Goal: Task Accomplishment & Management: Complete application form

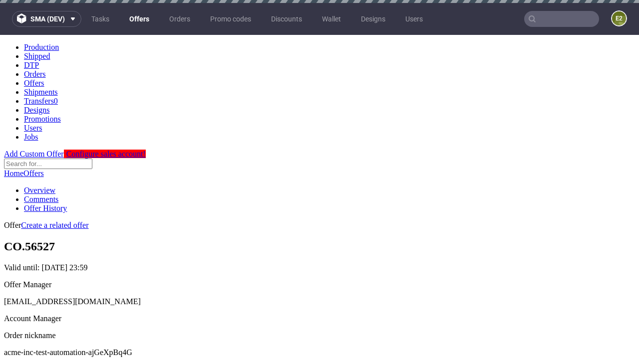
scroll to position [3, 0]
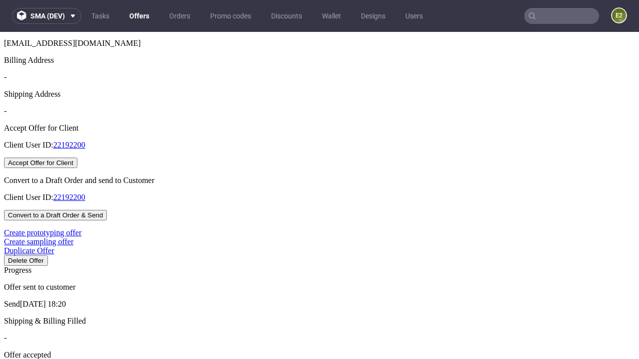
click at [77, 168] on button "Accept Offer for Client" at bounding box center [40, 163] width 73 height 10
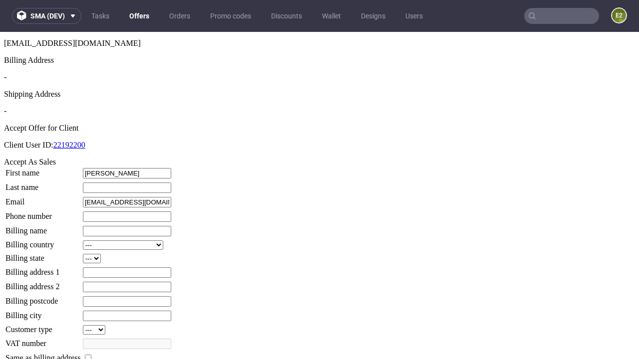
type input "[PERSON_NAME]"
type input "1509813888"
type input "[PERSON_NAME].[PERSON_NAME]"
select select "13"
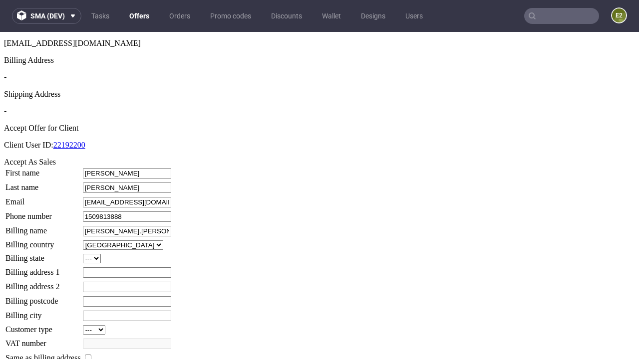
select select "132"
type input "[PERSON_NAME].[PERSON_NAME]"
type input "[STREET_ADDRESS]"
type input "KS8 5CK"
type input "[PERSON_NAME]"
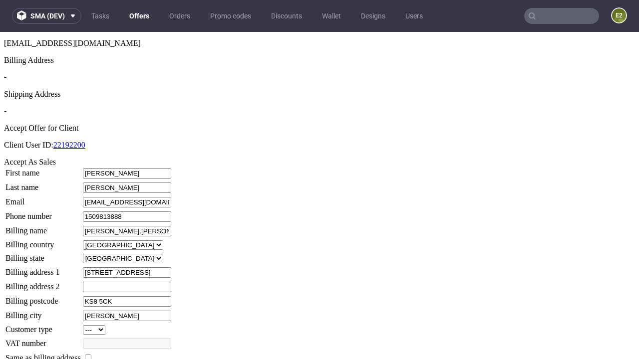
click at [91, 355] on input "checkbox" at bounding box center [88, 358] width 6 height 6
checkbox input "true"
type input "[PERSON_NAME].[PERSON_NAME]"
select select "13"
type input "[STREET_ADDRESS]"
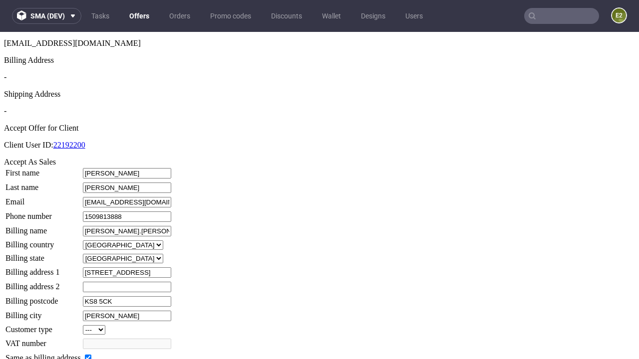
type input "KS8 5CK"
type input "[PERSON_NAME]"
select select "132"
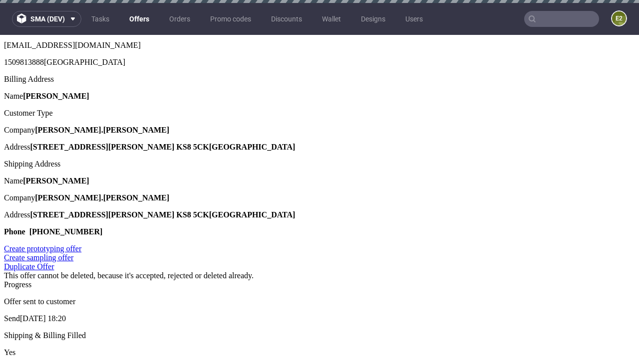
scroll to position [0, 0]
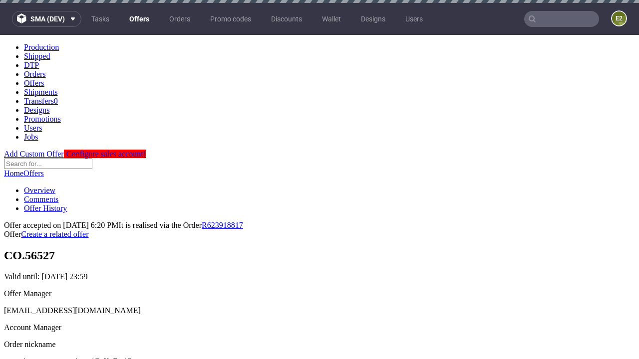
type input "[DATE]"
select select "12214305"
type input "In progress..."
